Goal: Task Accomplishment & Management: Manage account settings

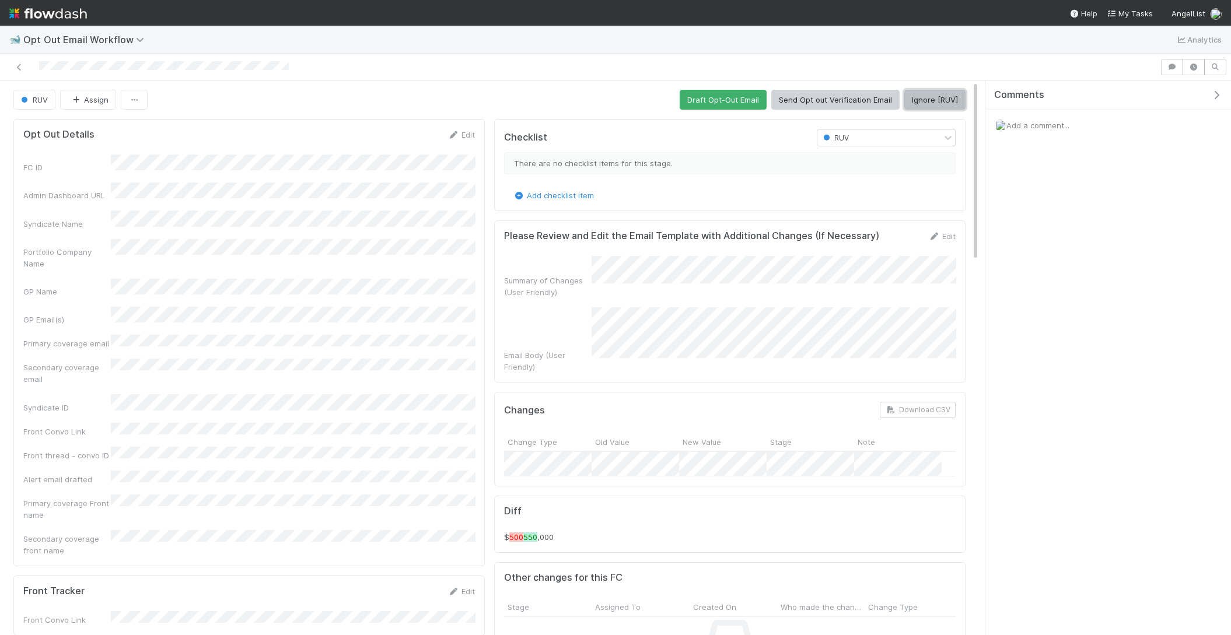
click at [920, 94] on button "Ignore [RUV]" at bounding box center [934, 100] width 61 height 20
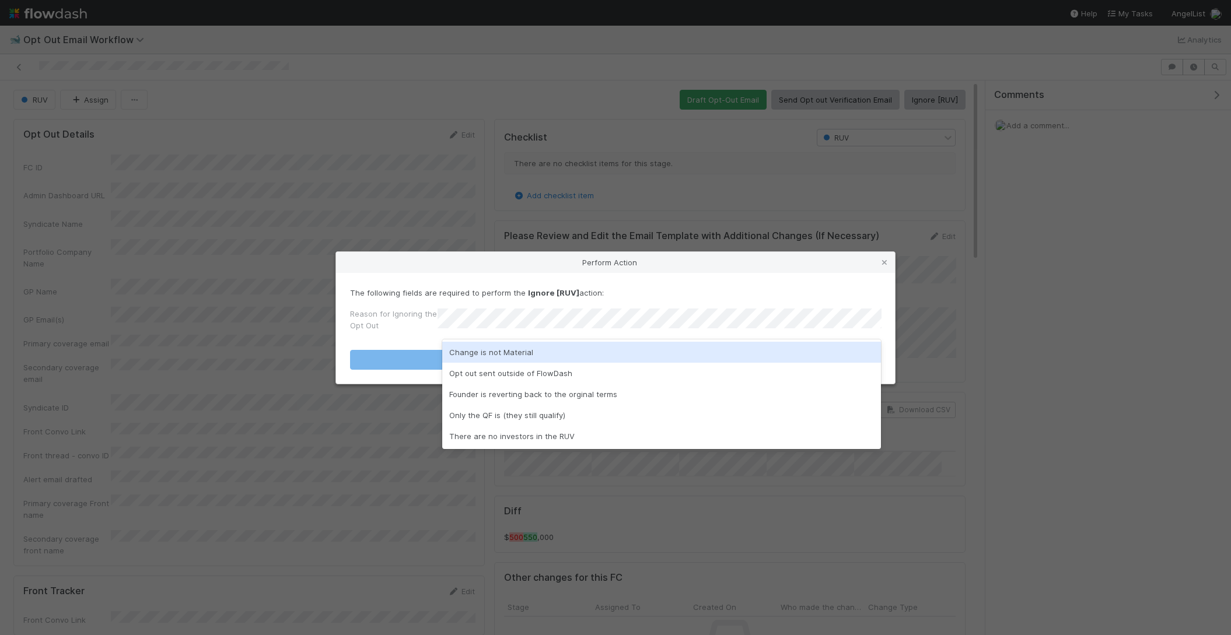
click at [521, 350] on div "Change is not Material" at bounding box center [661, 352] width 439 height 21
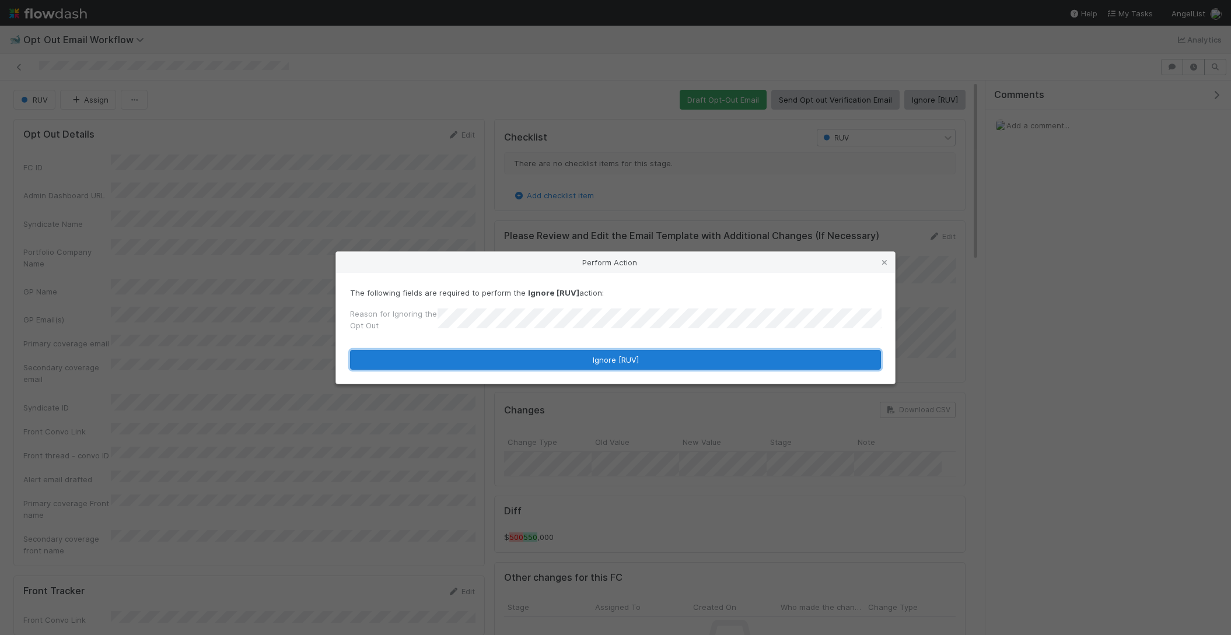
click at [521, 354] on button "Ignore [RUV]" at bounding box center [615, 360] width 531 height 20
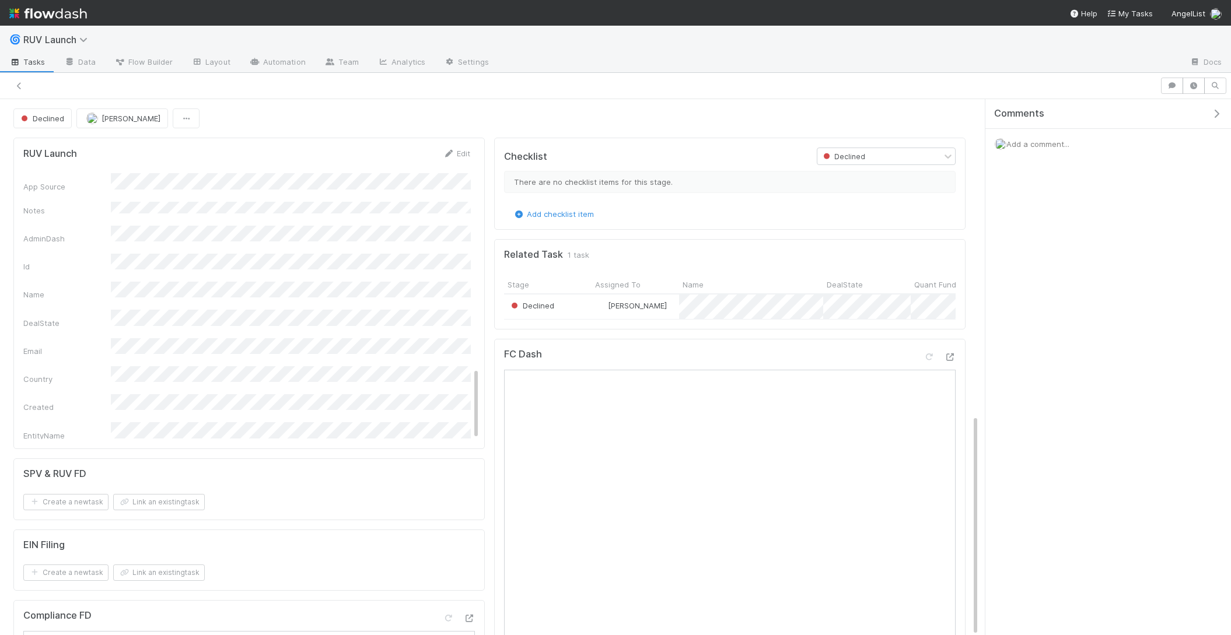
scroll to position [891, 0]
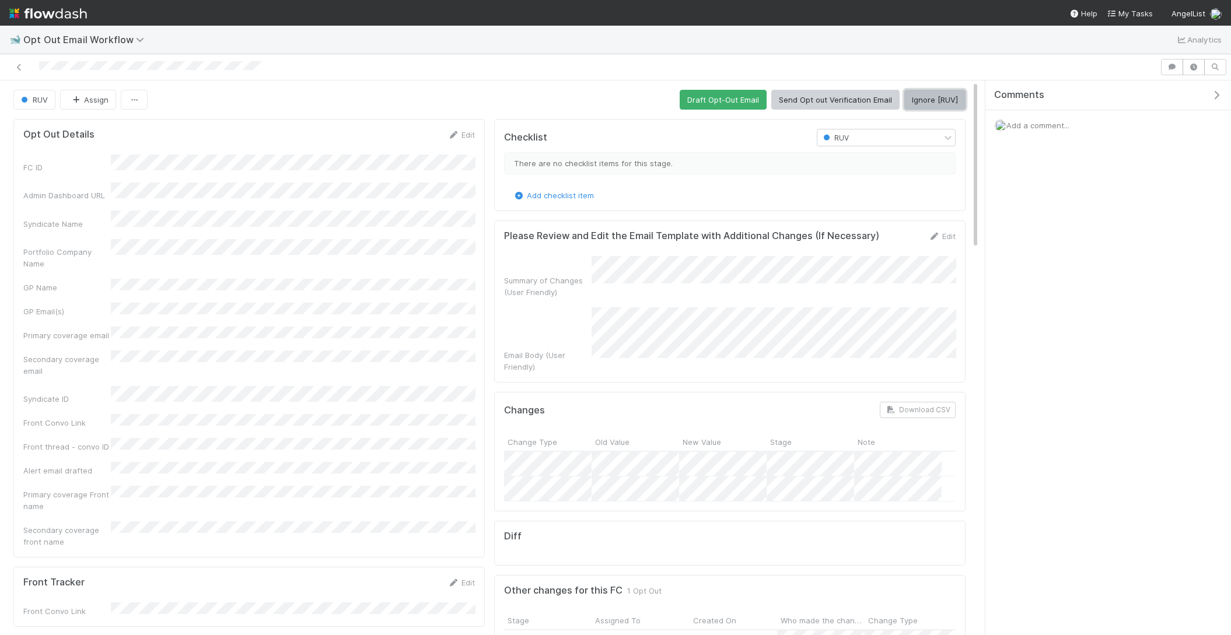
click at [923, 98] on button "Ignore [RUV]" at bounding box center [934, 100] width 61 height 20
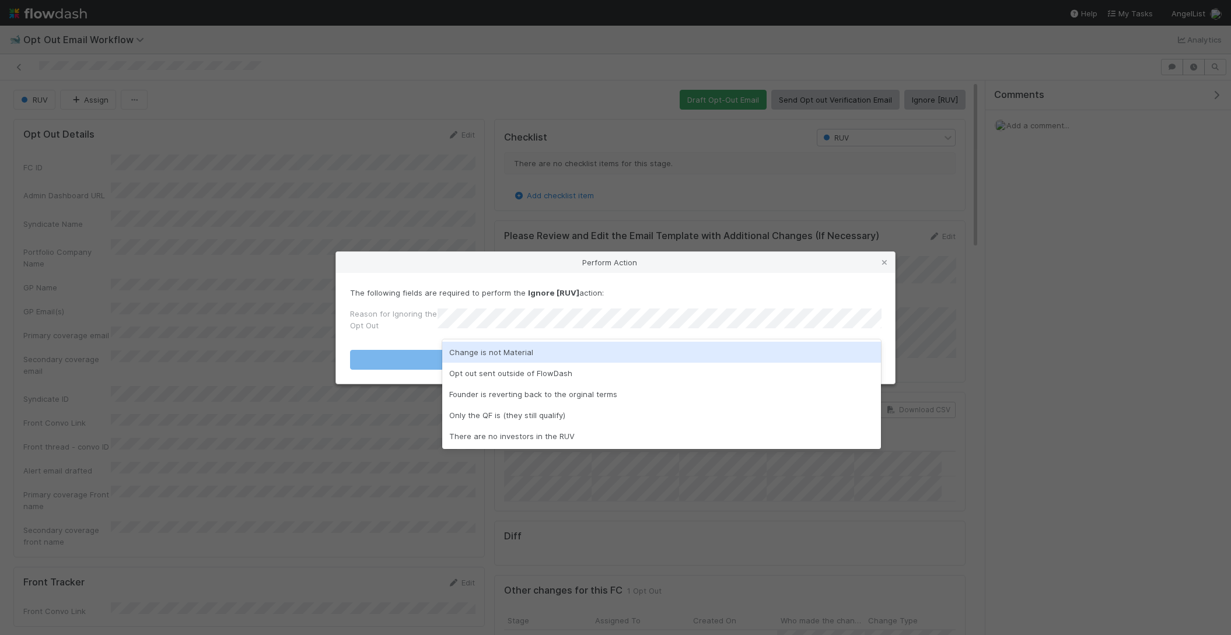
click at [543, 356] on div "Change is not Material" at bounding box center [661, 352] width 439 height 21
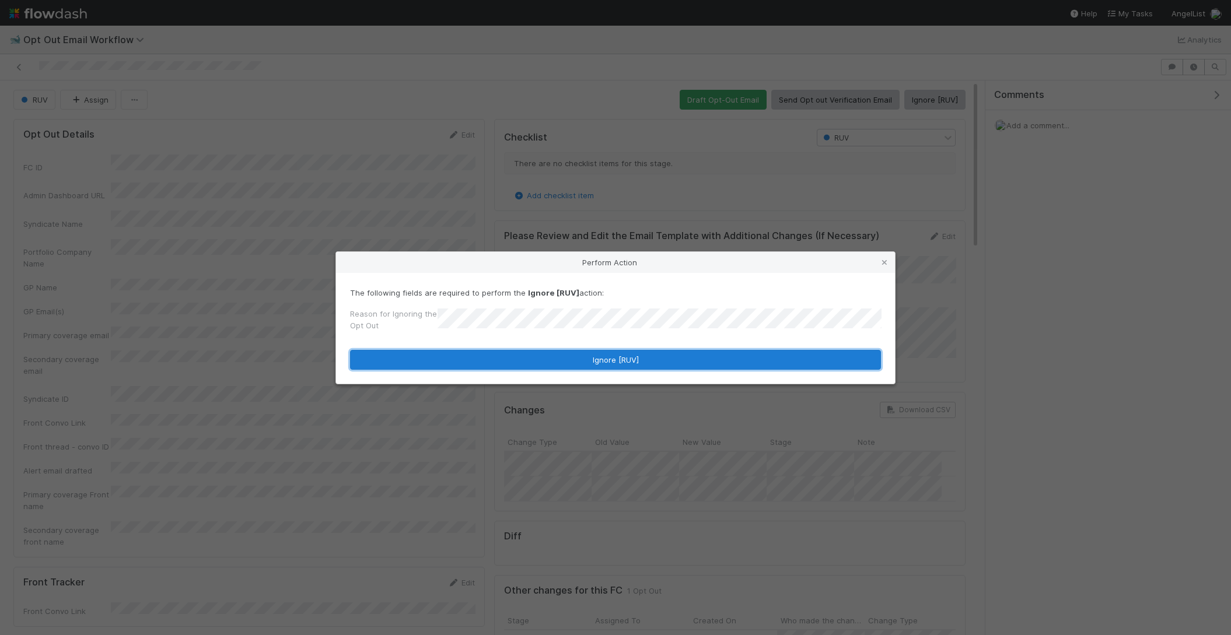
click at [541, 353] on button "Ignore [RUV]" at bounding box center [615, 360] width 531 height 20
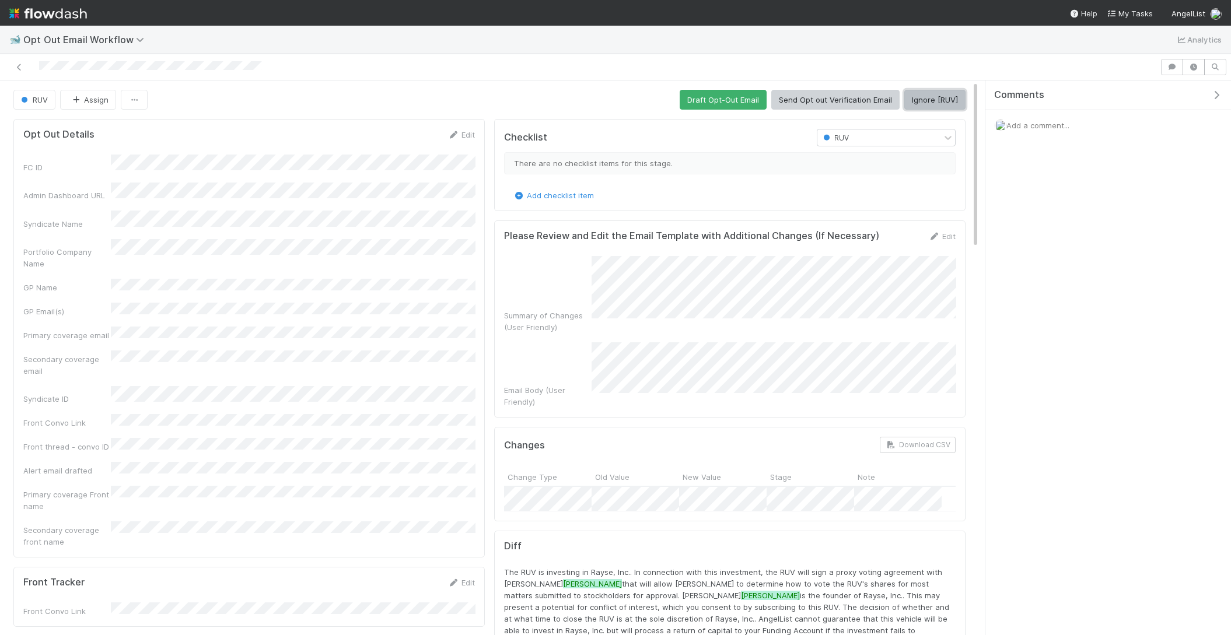
click at [945, 93] on button "Ignore [RUV]" at bounding box center [934, 100] width 61 height 20
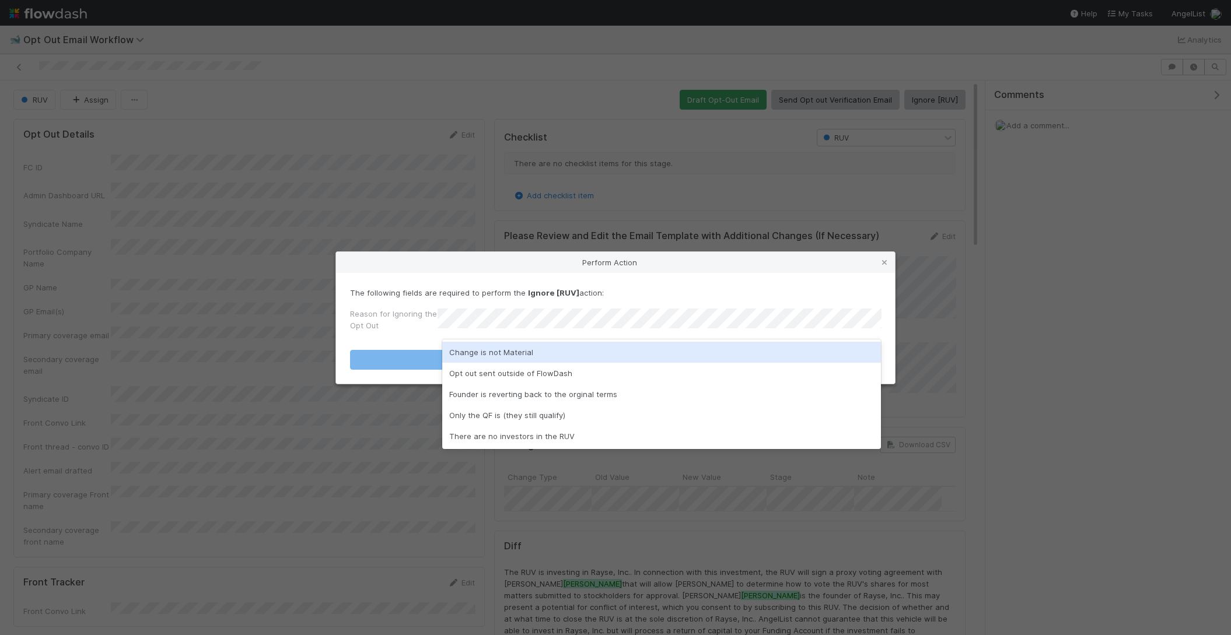
click at [547, 352] on div "Change is not Material" at bounding box center [661, 352] width 439 height 21
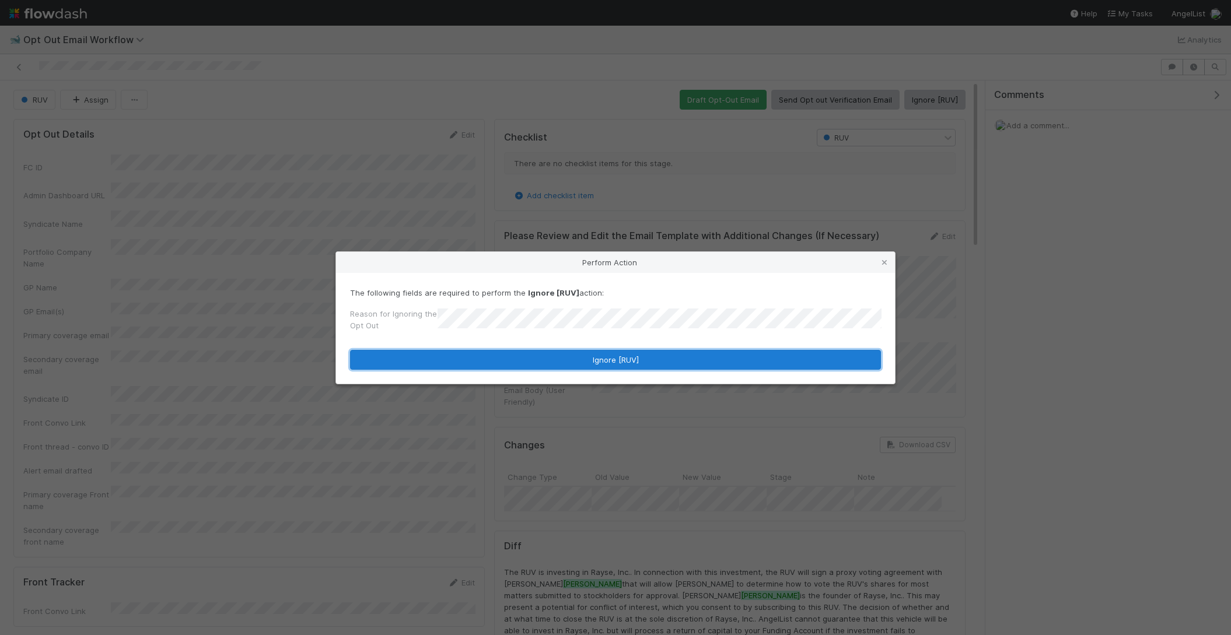
click at [547, 352] on button "Ignore [RUV]" at bounding box center [615, 360] width 531 height 20
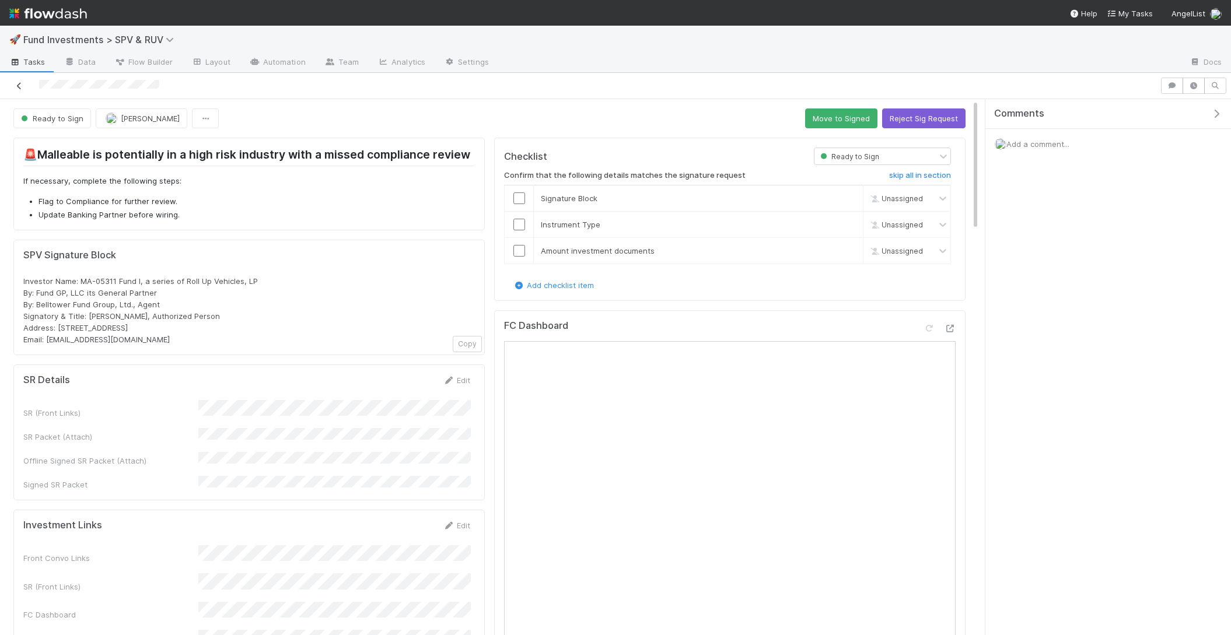
click at [22, 83] on icon at bounding box center [19, 86] width 12 height 8
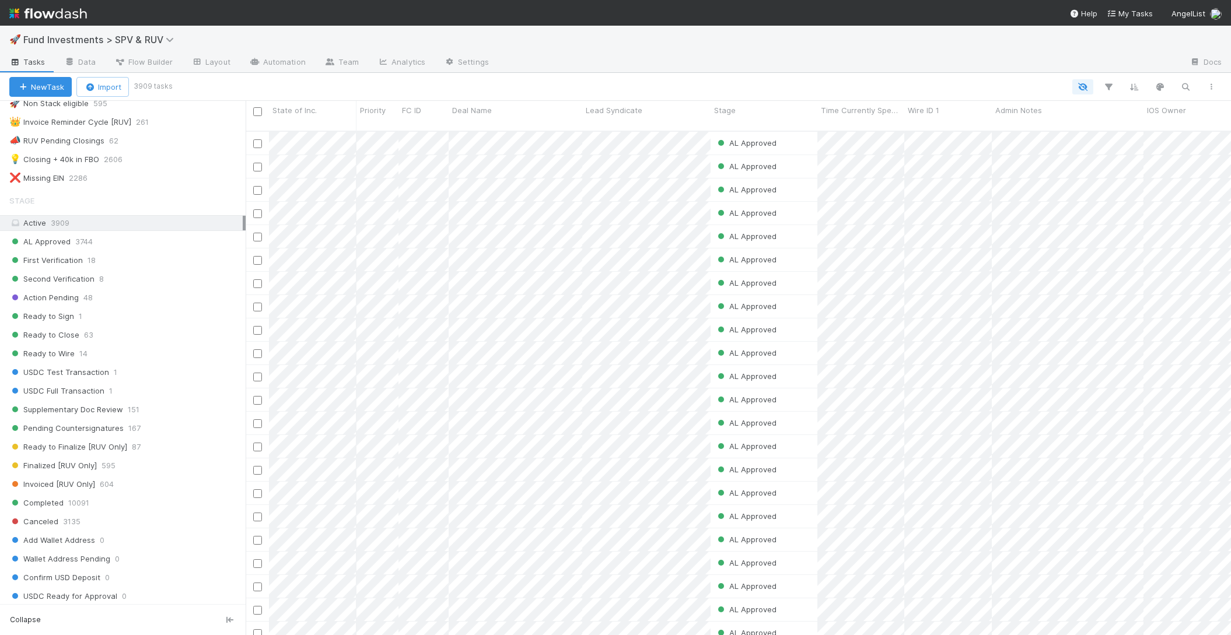
scroll to position [316, 0]
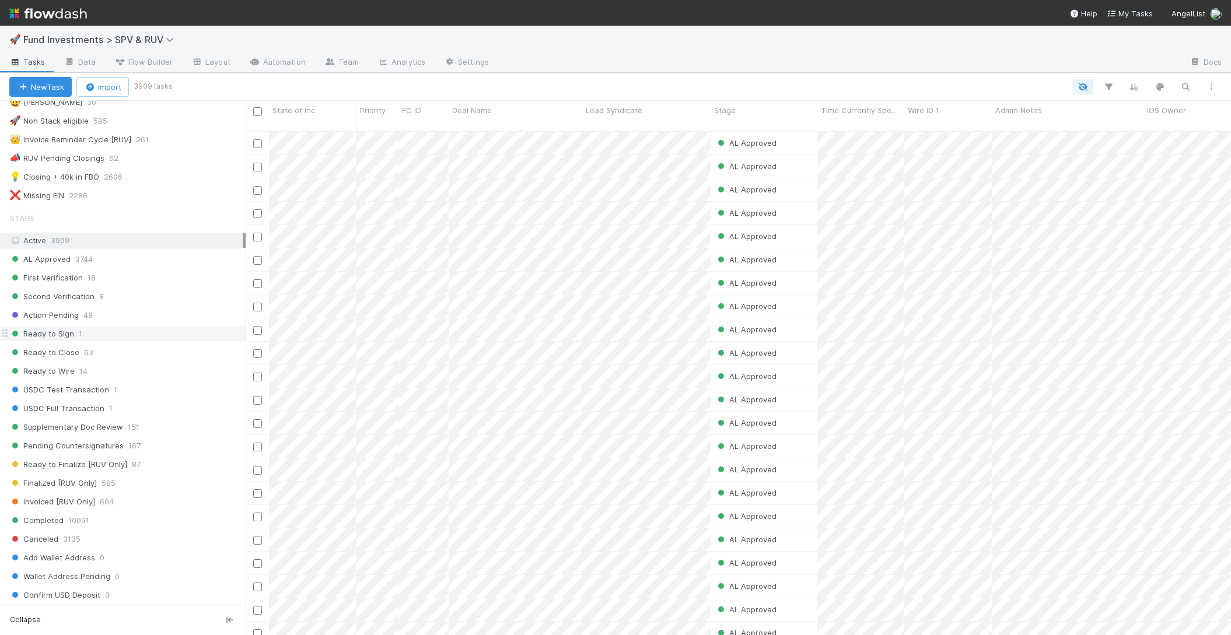
click at [135, 327] on div "Ready to Sign 1" at bounding box center [127, 334] width 236 height 15
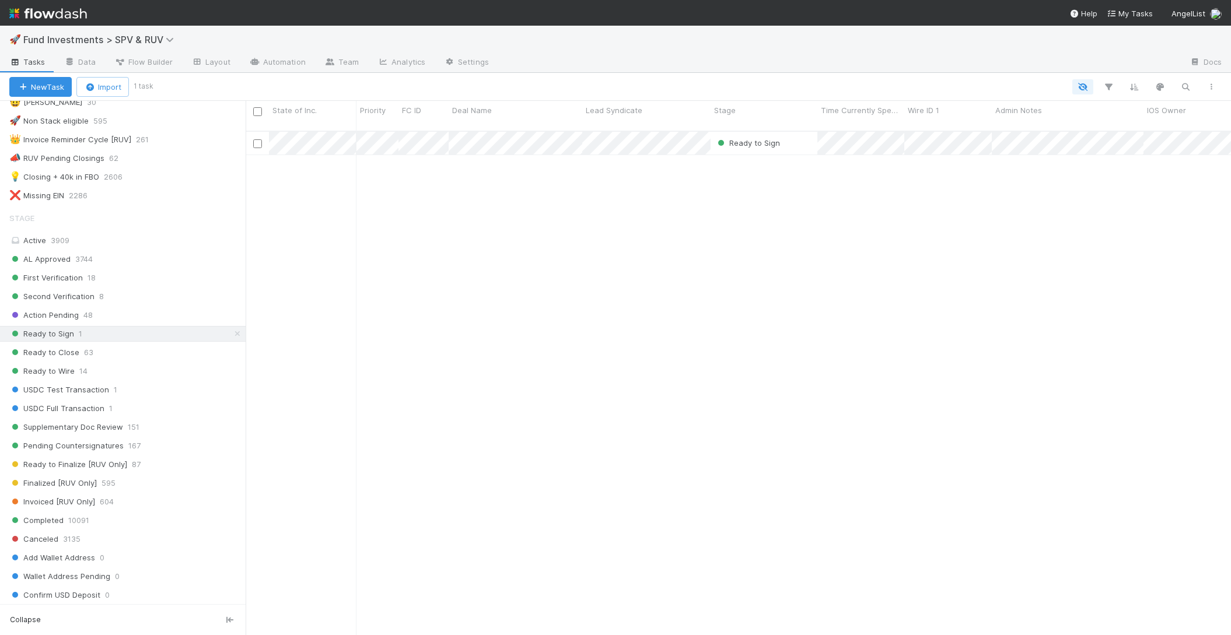
scroll to position [514, 985]
